Goal: Find specific fact: Find specific fact

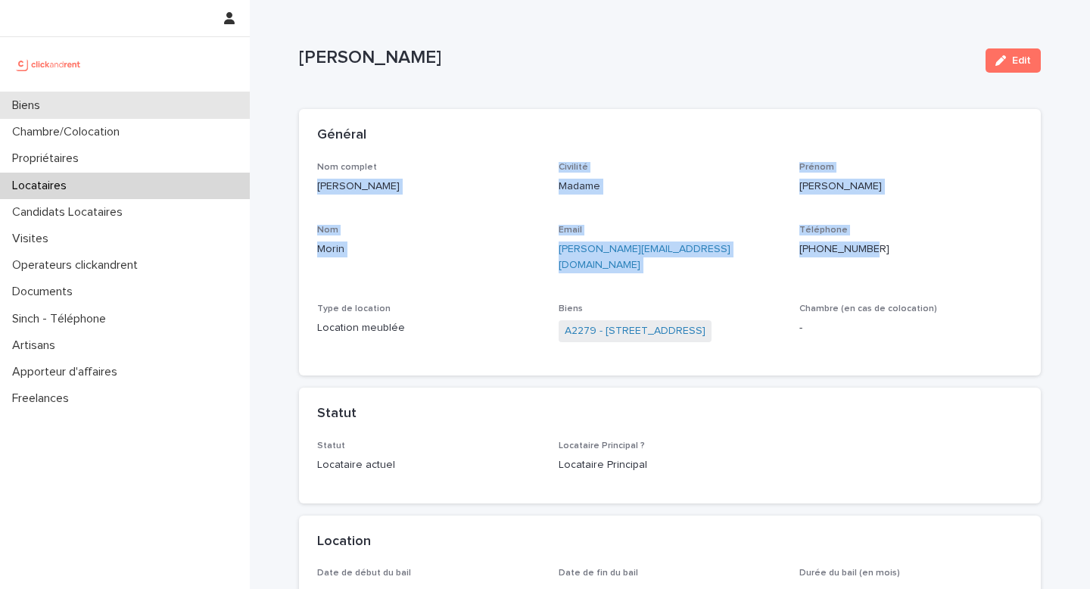
scroll to position [49, 0]
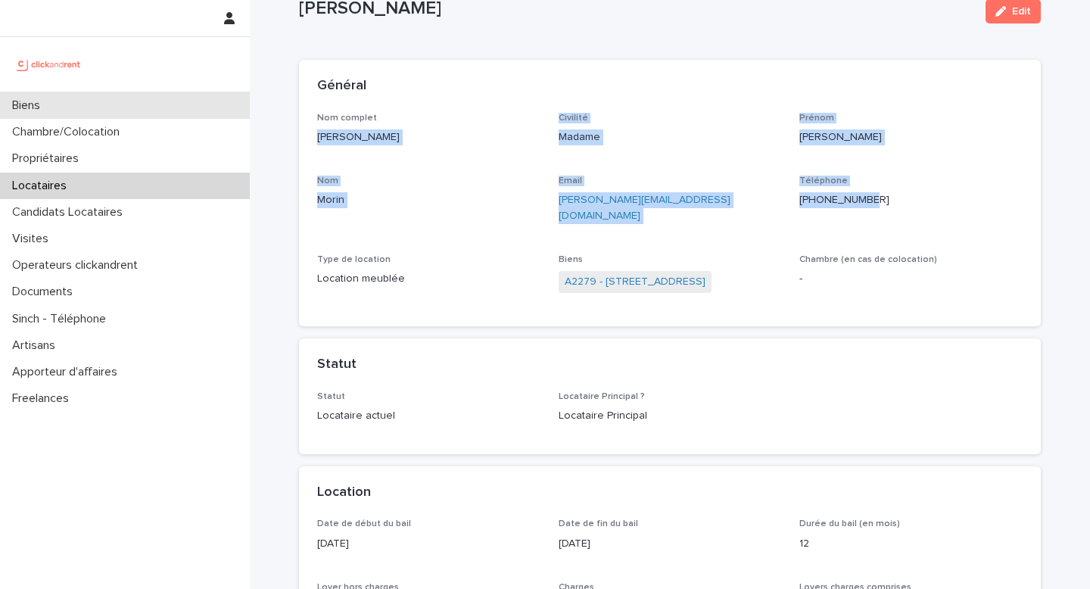
click at [104, 109] on div "Biens" at bounding box center [125, 105] width 250 height 26
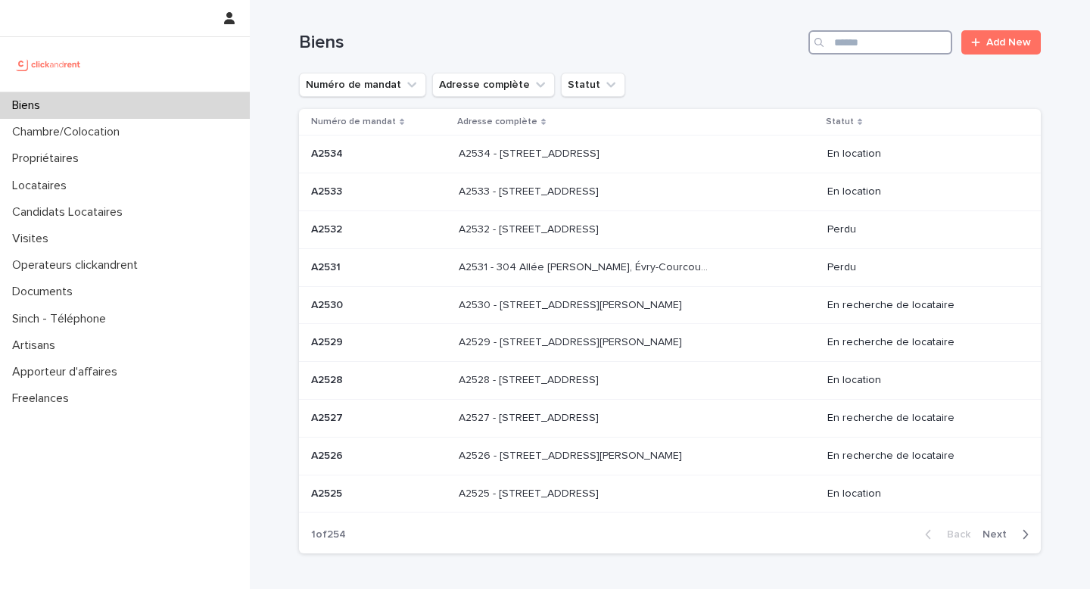
click at [911, 43] on input "Search" at bounding box center [880, 42] width 144 height 24
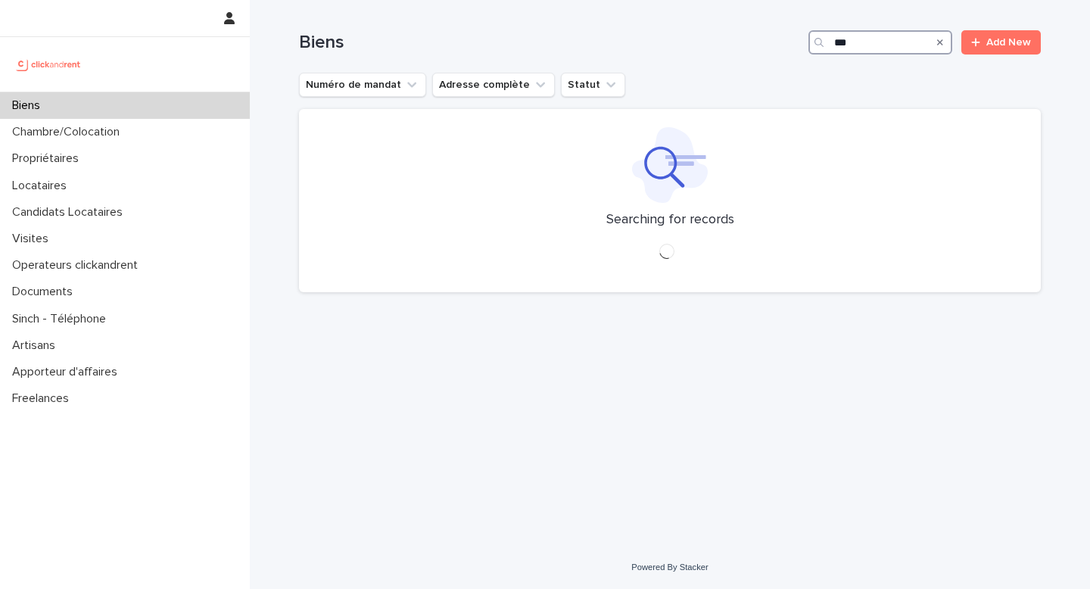
type input "****"
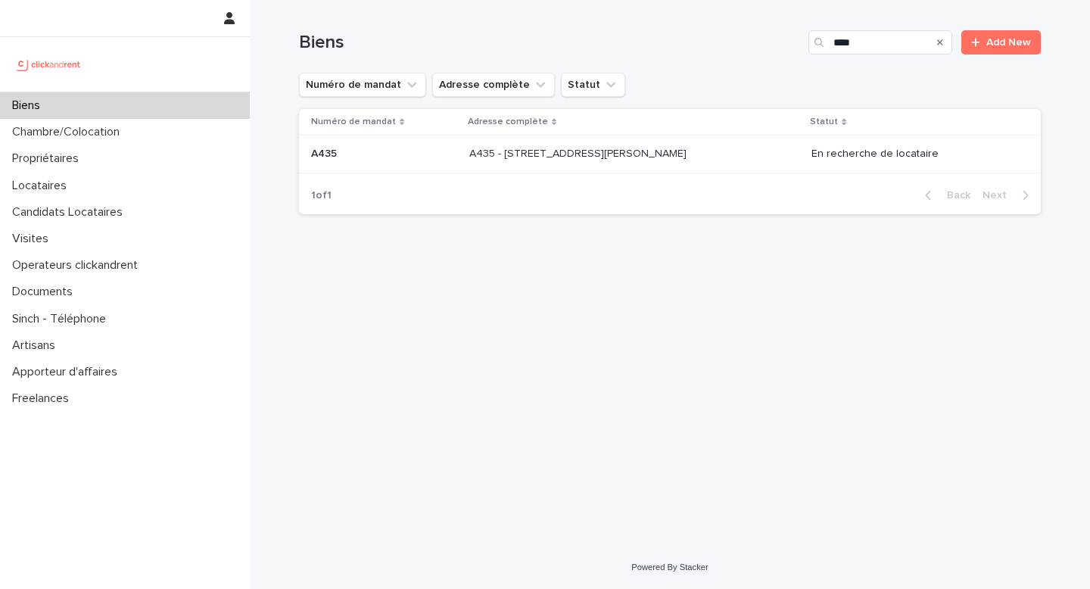
click at [572, 154] on p "A435 - [STREET_ADDRESS][PERSON_NAME]" at bounding box center [579, 153] width 220 height 16
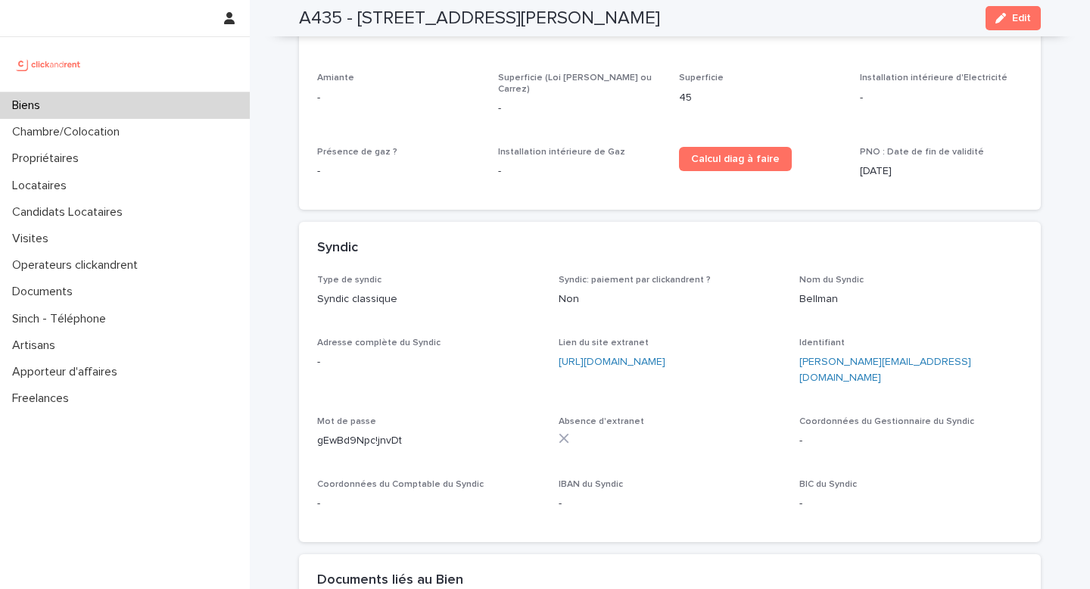
scroll to position [5162, 0]
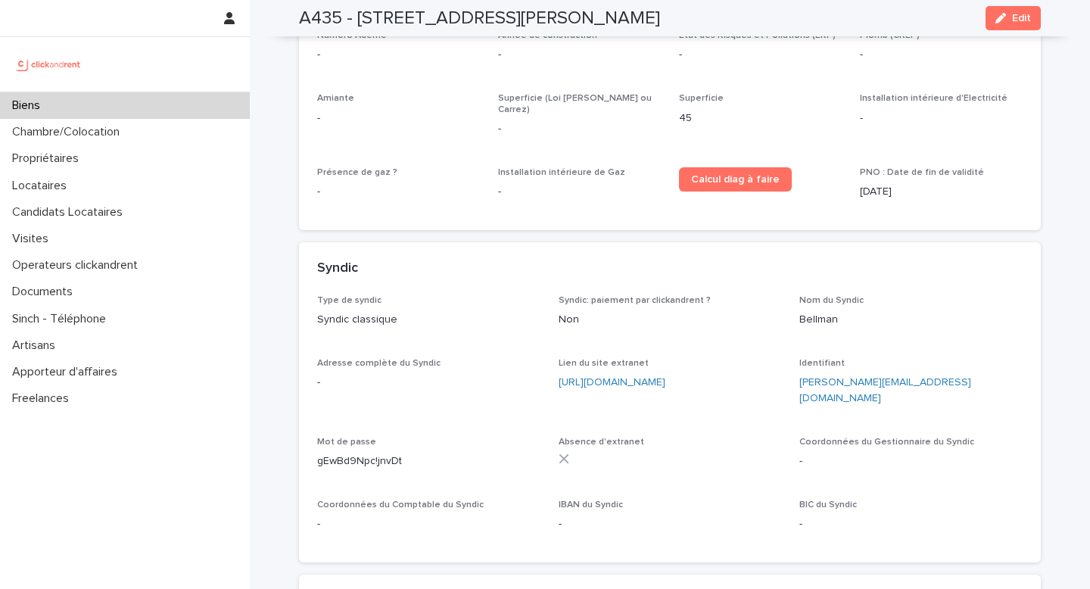
drag, startPoint x: 706, startPoint y: 282, endPoint x: 550, endPoint y: 313, distance: 159.7
click at [550, 314] on div "Type de syndic Syndic classique Syndic: paiement par clickandrent ? Non Nom du …" at bounding box center [670, 420] width 706 height 250
copy link "[URL][DOMAIN_NAME]"
drag, startPoint x: 770, startPoint y: 283, endPoint x: 786, endPoint y: 307, distance: 29.0
click at [770, 358] on div "Lien du site extranet [URL][DOMAIN_NAME]" at bounding box center [670, 380] width 223 height 45
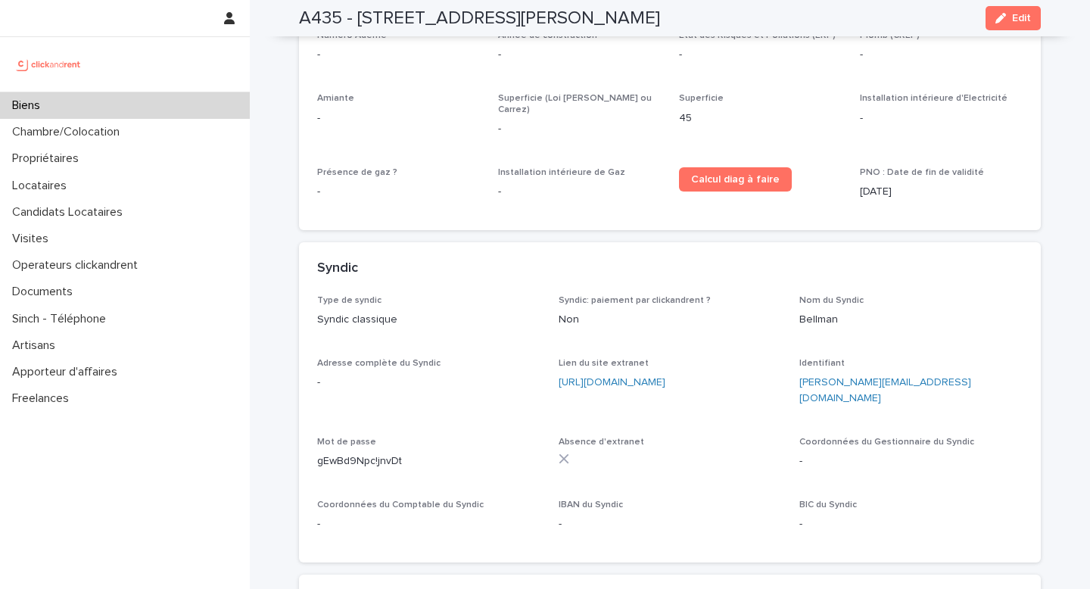
drag, startPoint x: 790, startPoint y: 290, endPoint x: 963, endPoint y: 296, distance: 173.5
click at [965, 296] on div "Type de syndic Syndic classique Syndic: paiement par clickandrent ? Non Nom du …" at bounding box center [670, 420] width 706 height 250
click at [963, 375] on p "[PERSON_NAME][EMAIL_ADDRESS][DOMAIN_NAME]" at bounding box center [910, 391] width 223 height 32
drag, startPoint x: 960, startPoint y: 296, endPoint x: 801, endPoint y: 298, distance: 159.0
click at [801, 375] on p "[PERSON_NAME][EMAIL_ADDRESS][DOMAIN_NAME]" at bounding box center [910, 391] width 223 height 32
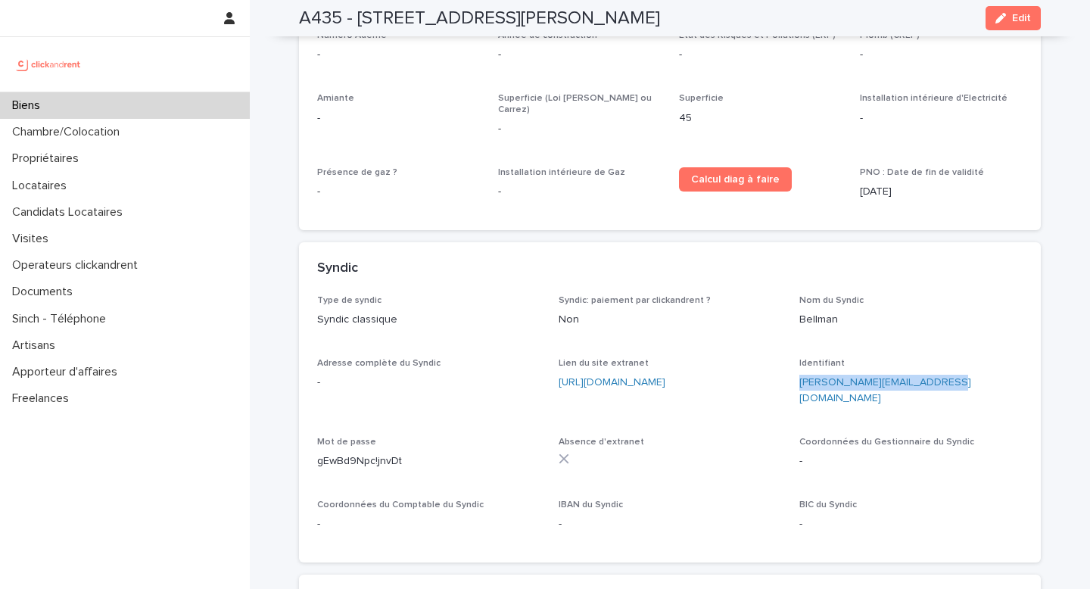
copy link "[PERSON_NAME][EMAIL_ADDRESS][DOMAIN_NAME]"
drag, startPoint x: 418, startPoint y: 355, endPoint x: 314, endPoint y: 355, distance: 103.7
click at [314, 355] on div "Type de syndic Syndic classique Syndic: paiement par clickandrent ? Non Nom du …" at bounding box center [670, 429] width 742 height 268
copy p "gEwBd9Npc!jnvDt"
click at [696, 375] on div "[URL][DOMAIN_NAME]" at bounding box center [670, 383] width 223 height 16
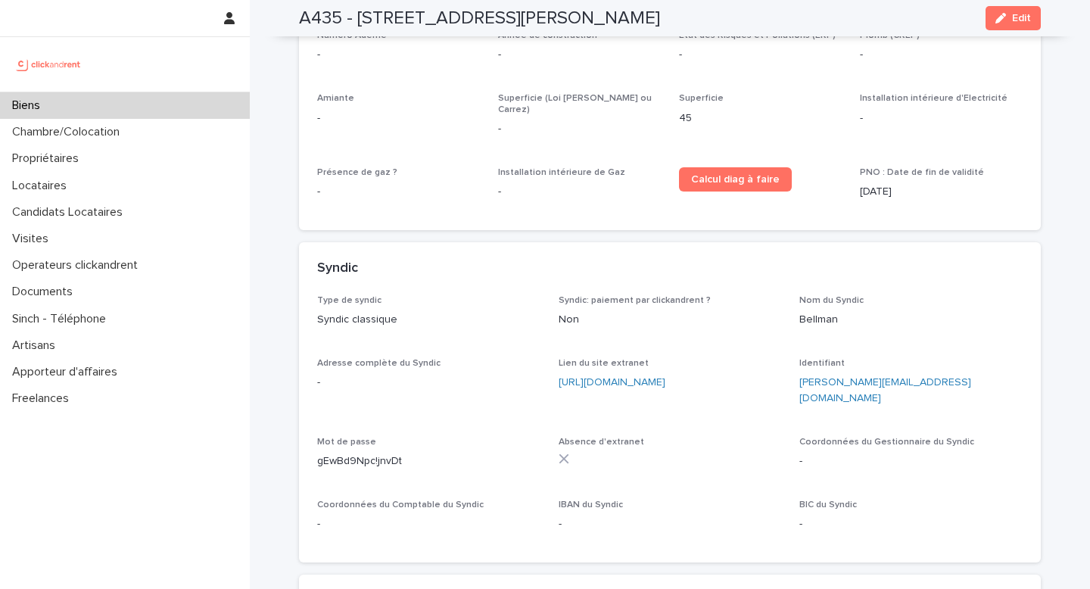
click at [703, 295] on div "Type de syndic Syndic classique Syndic: paiement par clickandrent ? Non Nom du …" at bounding box center [670, 420] width 706 height 250
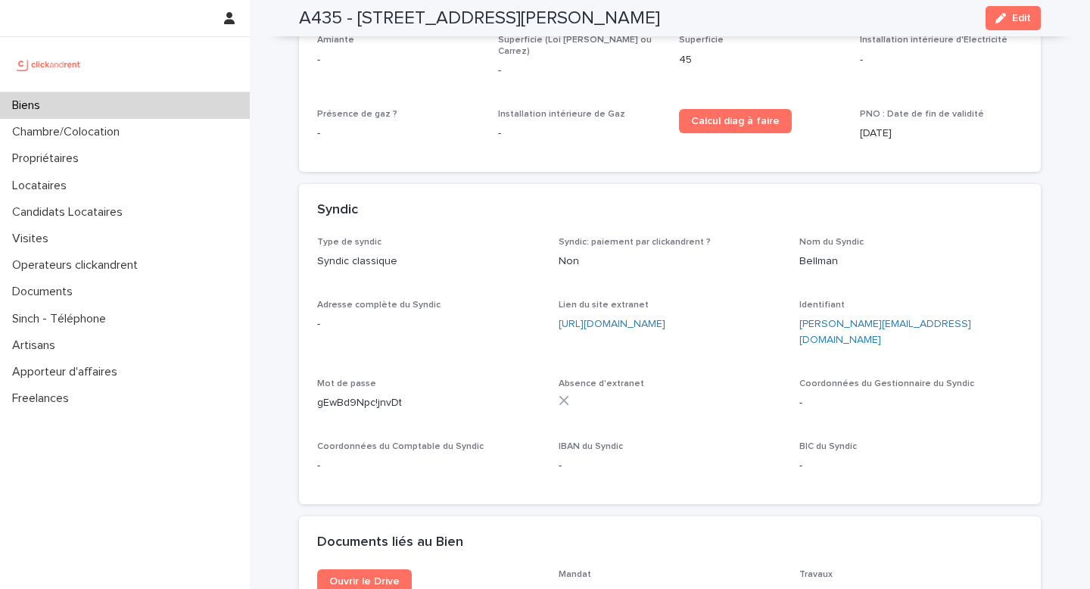
click at [821, 254] on p "Bellman" at bounding box center [910, 262] width 223 height 16
copy p "Bellman"
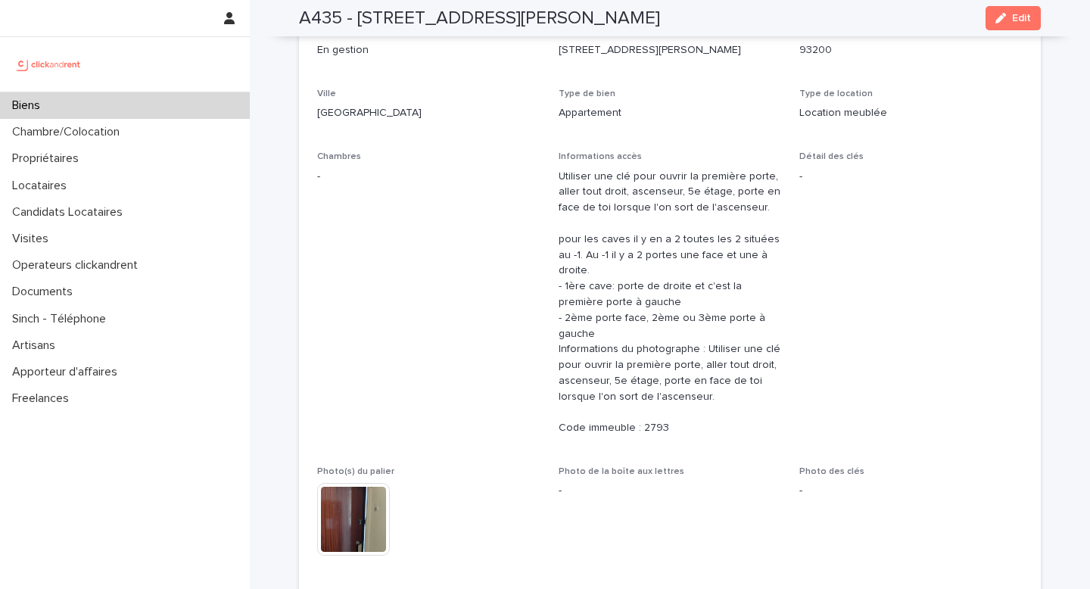
scroll to position [0, 0]
